Goal: Navigation & Orientation: Understand site structure

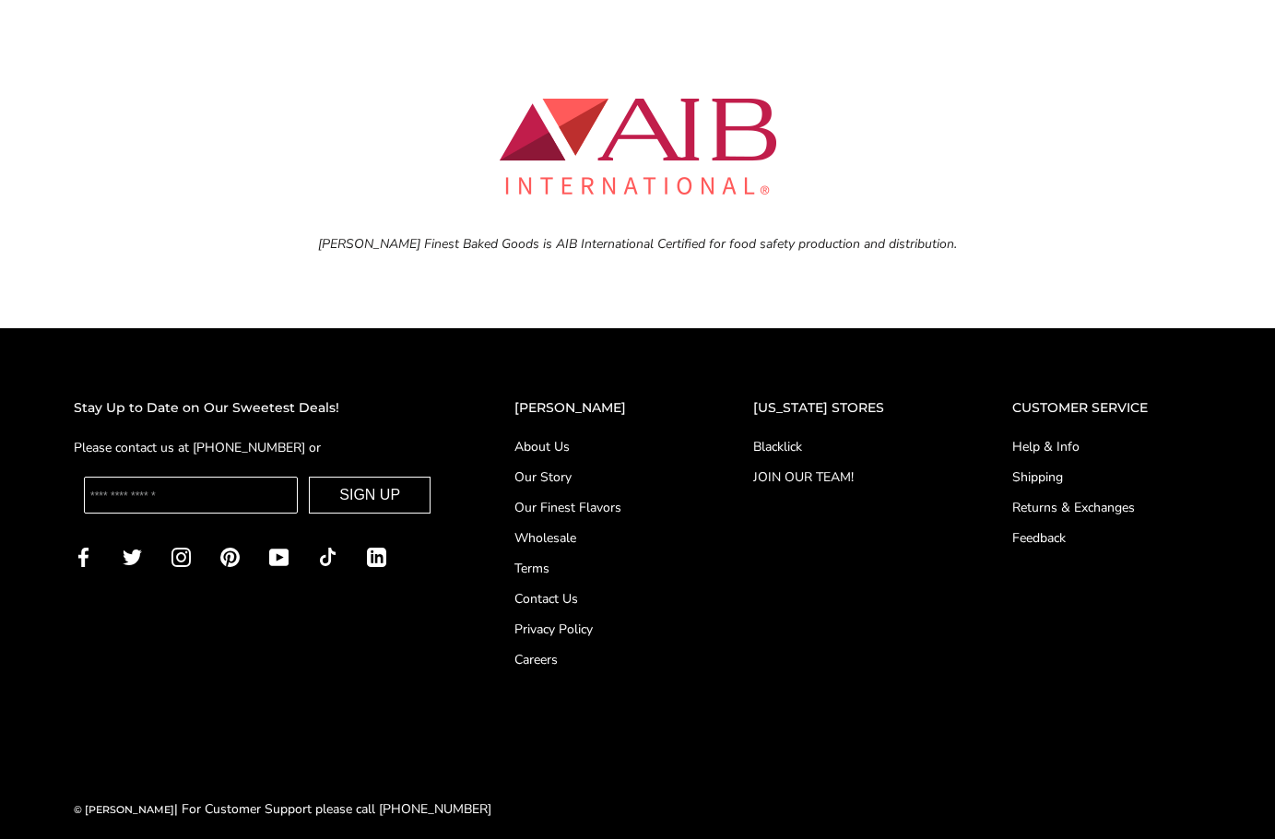
scroll to position [8175, 0]
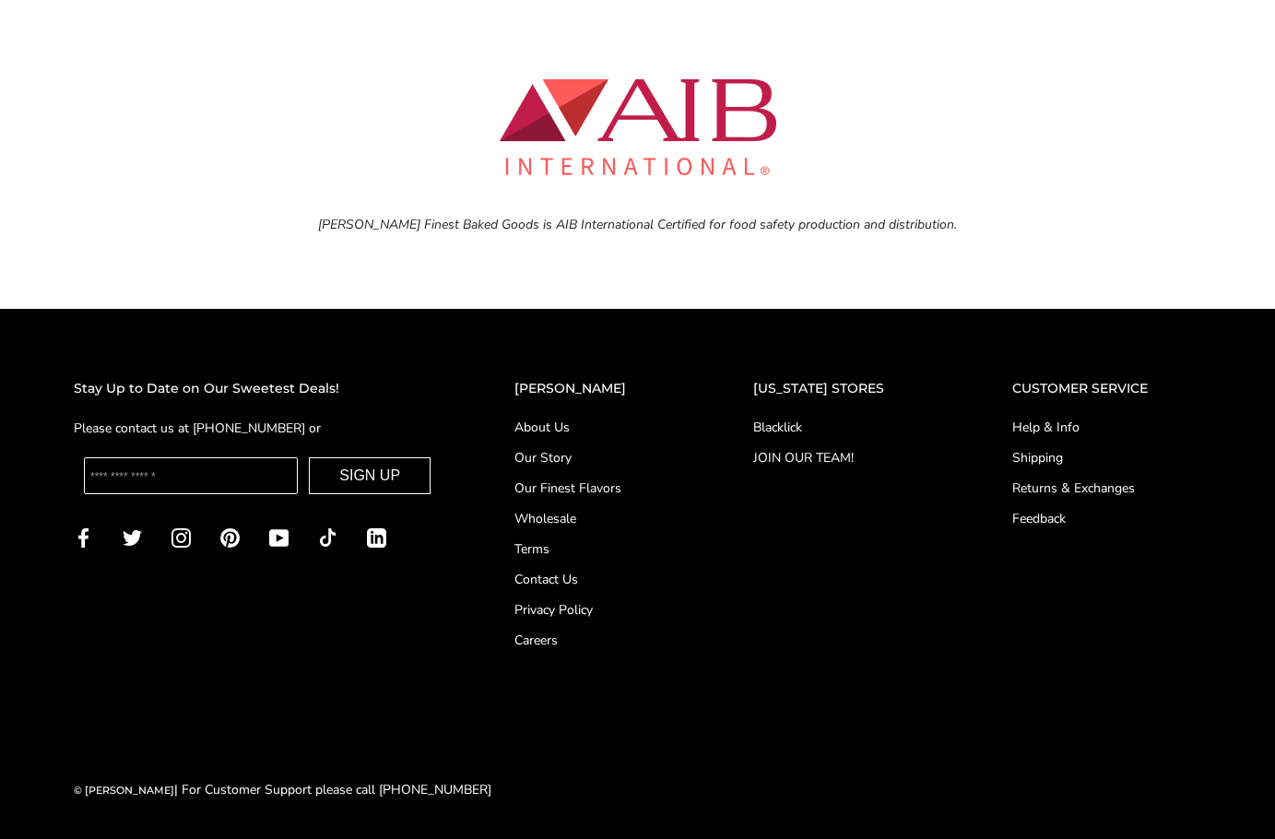
click at [564, 434] on link "About Us" at bounding box center [597, 427] width 165 height 19
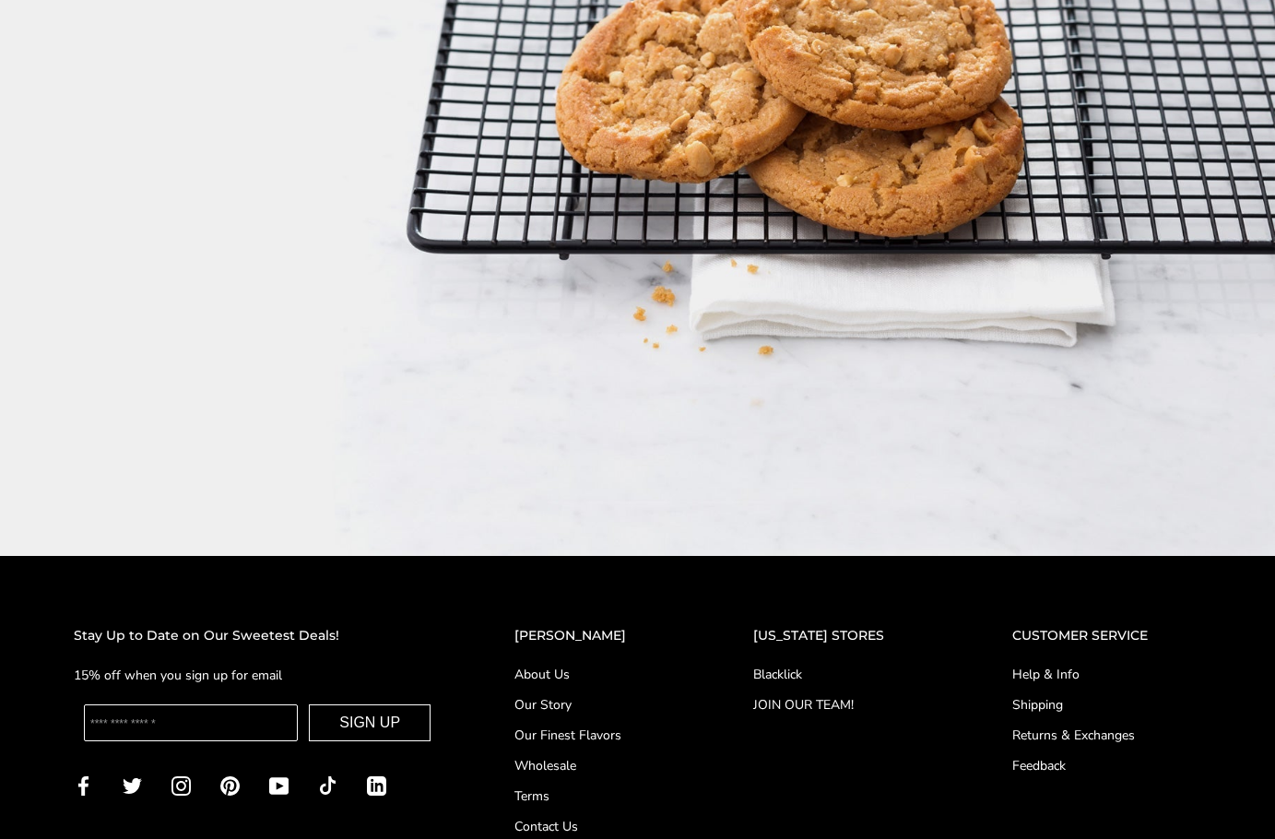
scroll to position [2826, 0]
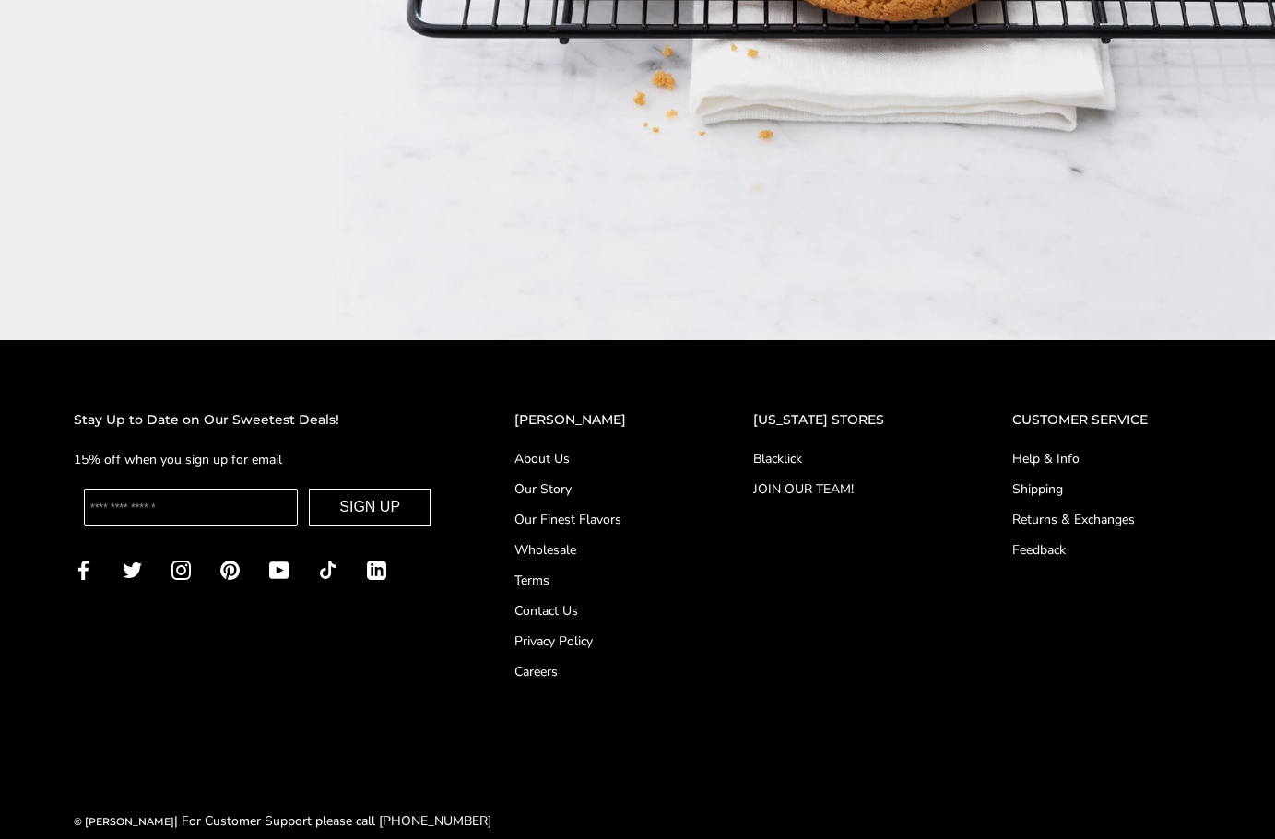
click at [573, 480] on link "Our Story" at bounding box center [597, 489] width 165 height 19
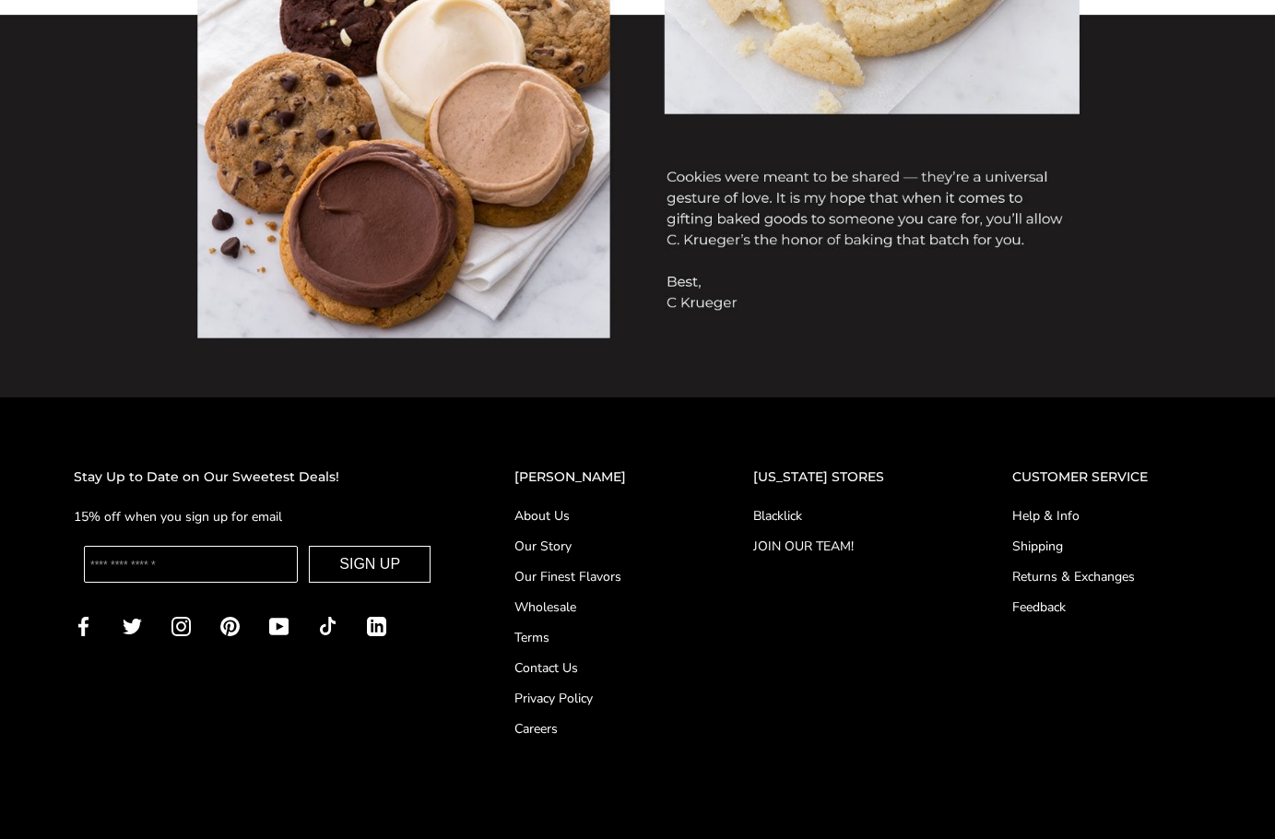
scroll to position [1564, 0]
